Goal: Navigation & Orientation: Find specific page/section

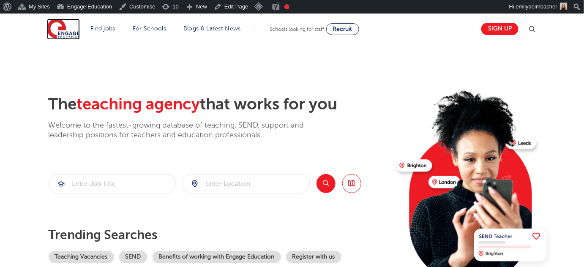
click at [62, 27] on img at bounding box center [63, 29] width 33 height 21
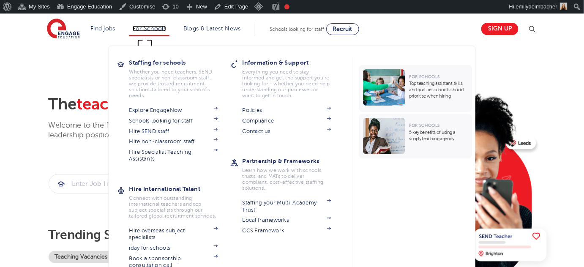
click at [149, 29] on link "For Schools" at bounding box center [149, 28] width 33 height 6
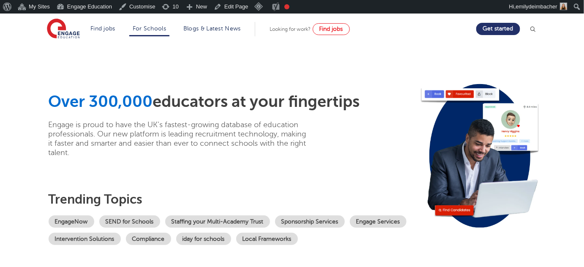
scroll to position [45, 0]
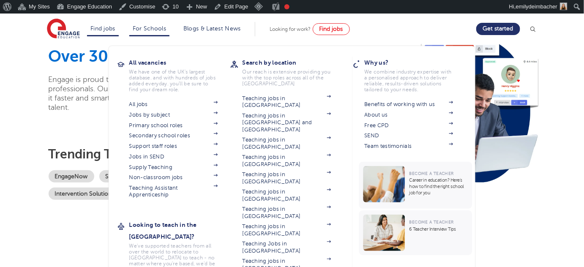
click at [101, 31] on li "Find jobs All vacancies We have one of the UK's largest database. and with hund…" at bounding box center [103, 29] width 32 height 14
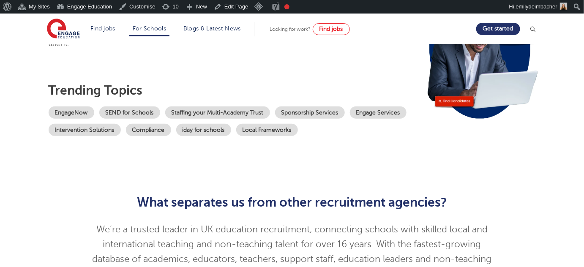
scroll to position [113, 0]
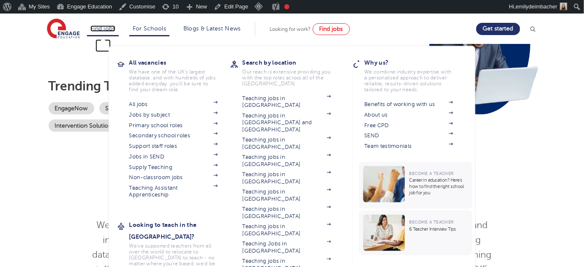
click at [109, 25] on link "Find jobs" at bounding box center [102, 28] width 25 height 6
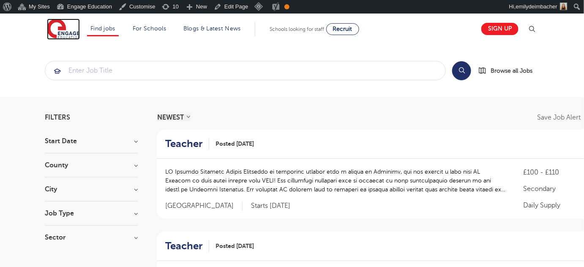
click at [62, 29] on img at bounding box center [63, 29] width 33 height 21
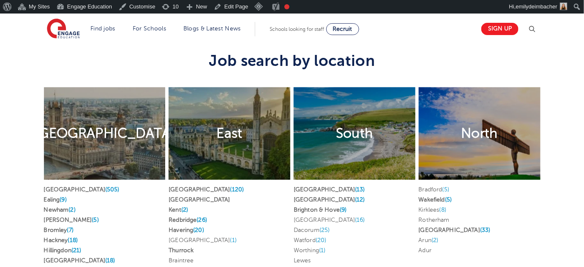
scroll to position [1574, 0]
